Goal: Information Seeking & Learning: Learn about a topic

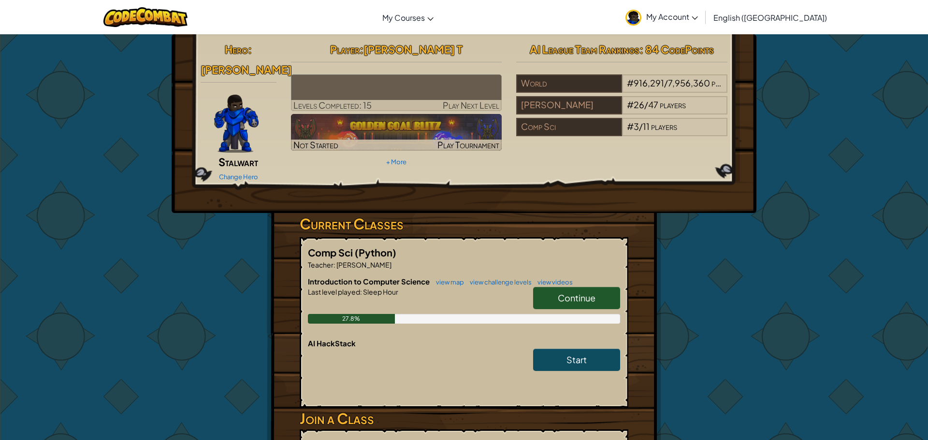
click at [587, 292] on span "Continue" at bounding box center [577, 297] width 38 height 11
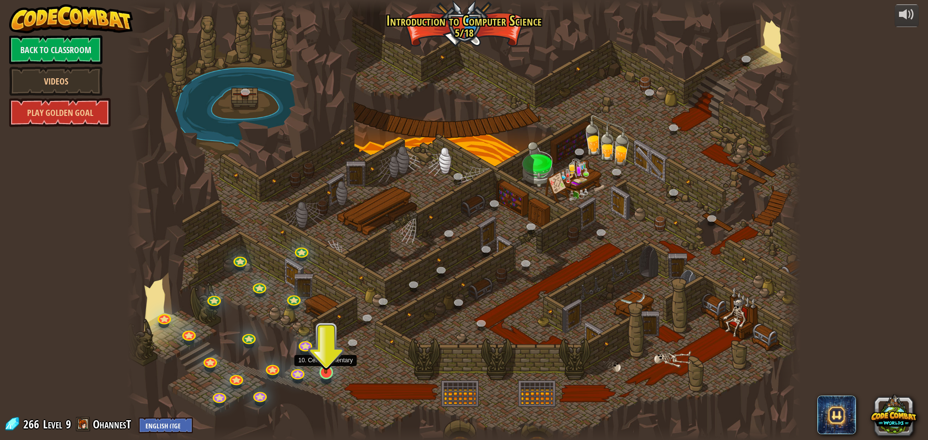
click at [328, 372] on img at bounding box center [326, 352] width 18 height 41
